Goal: Find specific page/section: Find specific page/section

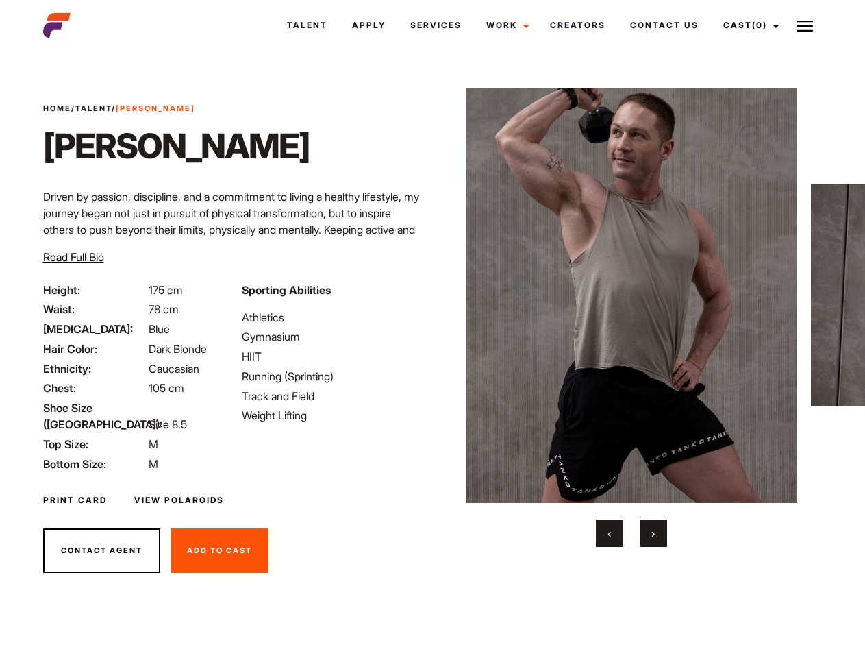
click at [747, 25] on link "Cast (0)" at bounding box center [749, 25] width 77 height 37
click at [805, 25] on img at bounding box center [805, 26] width 16 height 16
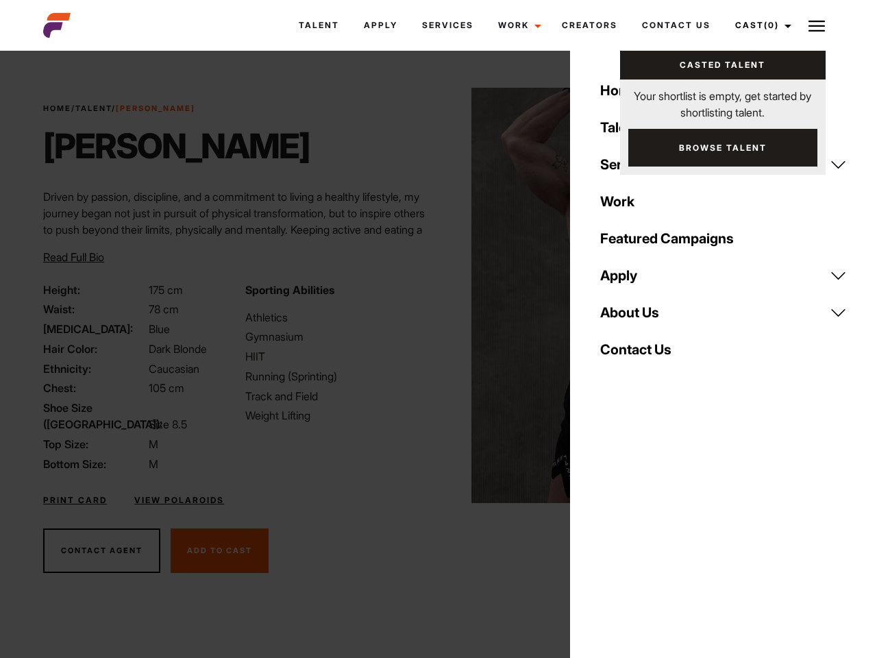
click at [631, 317] on img at bounding box center [637, 295] width 332 height 415
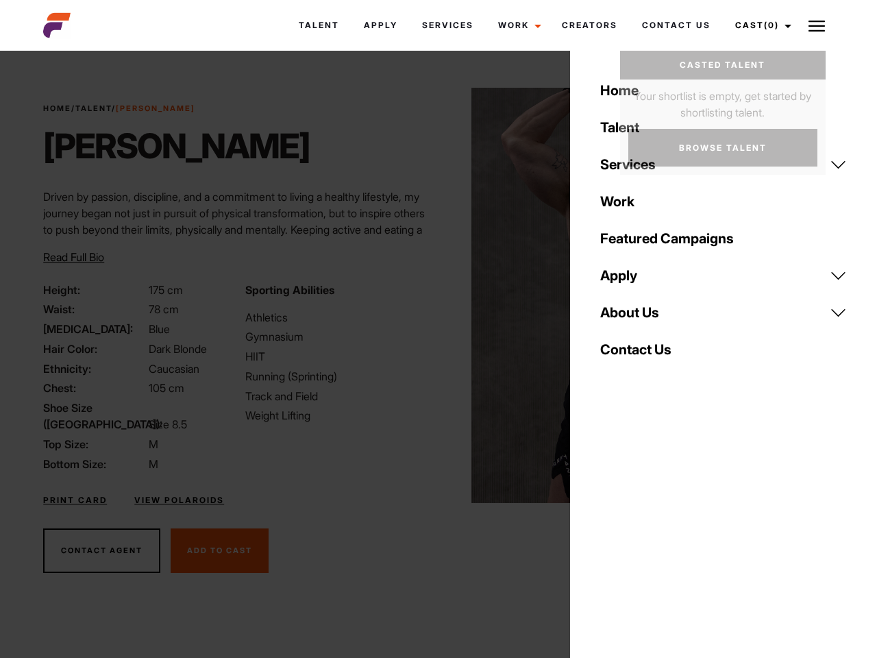
click at [432, 295] on div "Sporting Abilities Athletics Gymnasium HIIT Running (Sprinting) Track and Field…" at bounding box center [337, 377] width 201 height 190
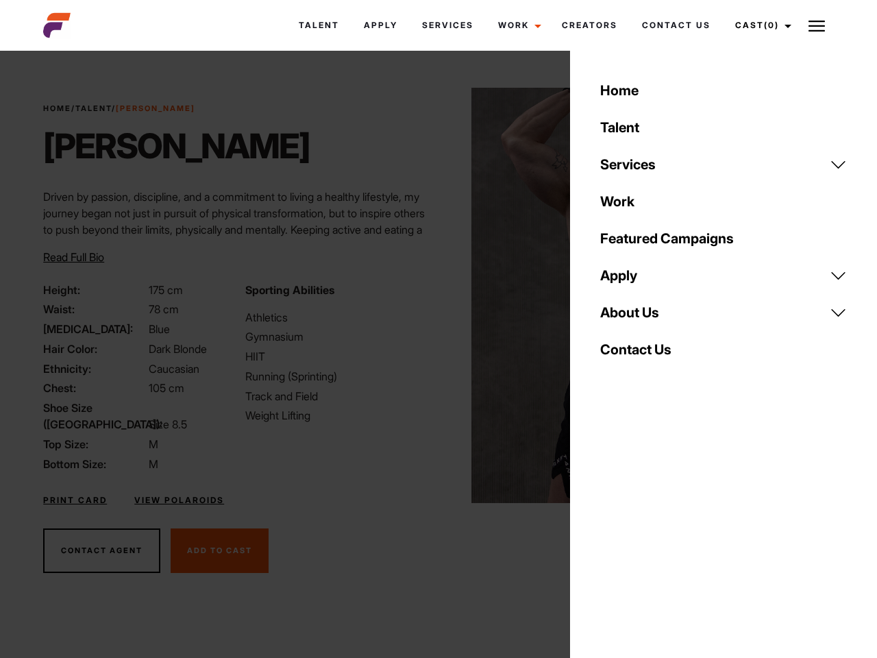
click at [610, 533] on button "‹" at bounding box center [617, 532] width 27 height 27
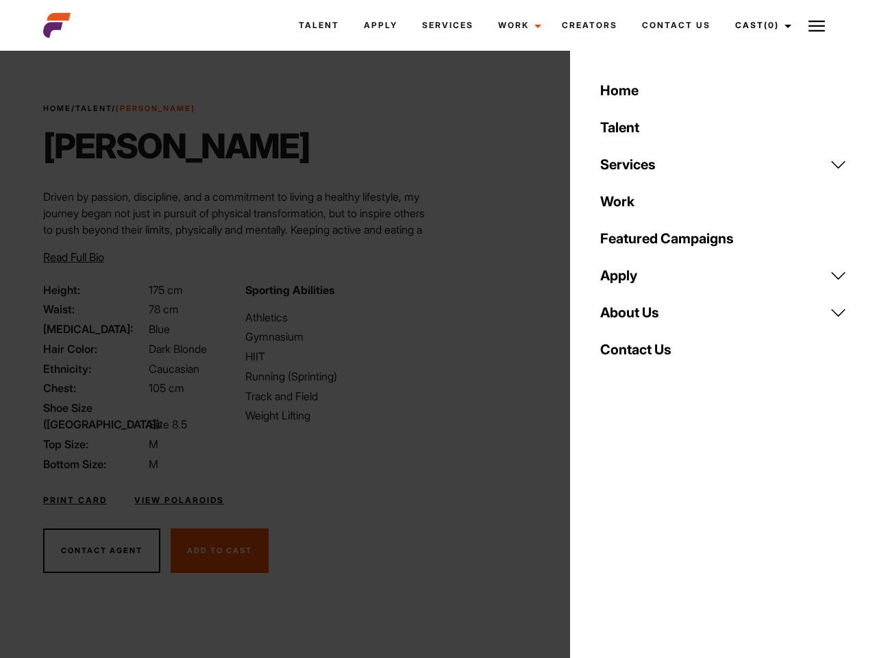
click at [654, 533] on div "Home Talent Services Talent Casting Photography Videography Creative Hair and M…" at bounding box center [723, 329] width 307 height 658
